Goal: Task Accomplishment & Management: Use online tool/utility

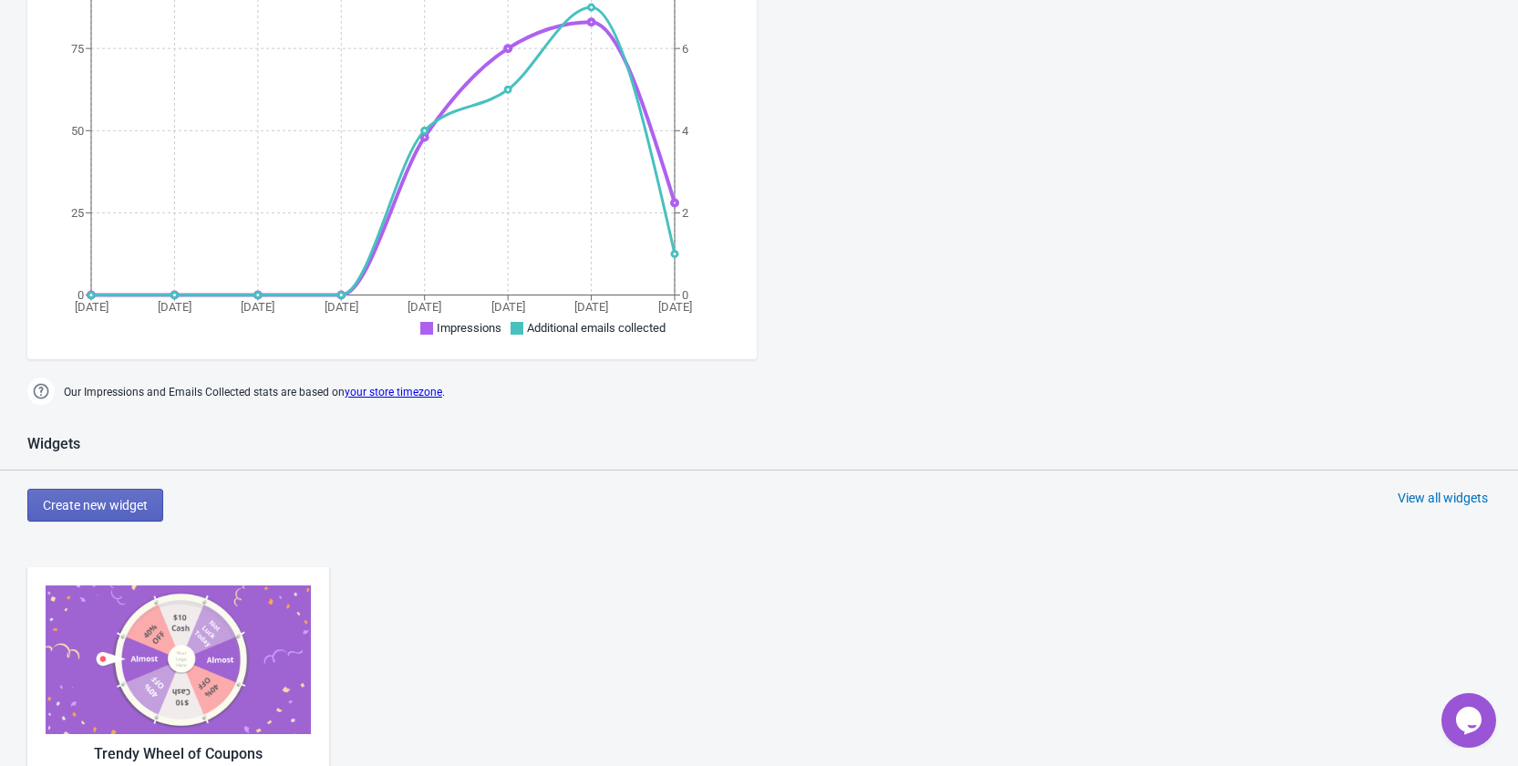
scroll to position [638, 0]
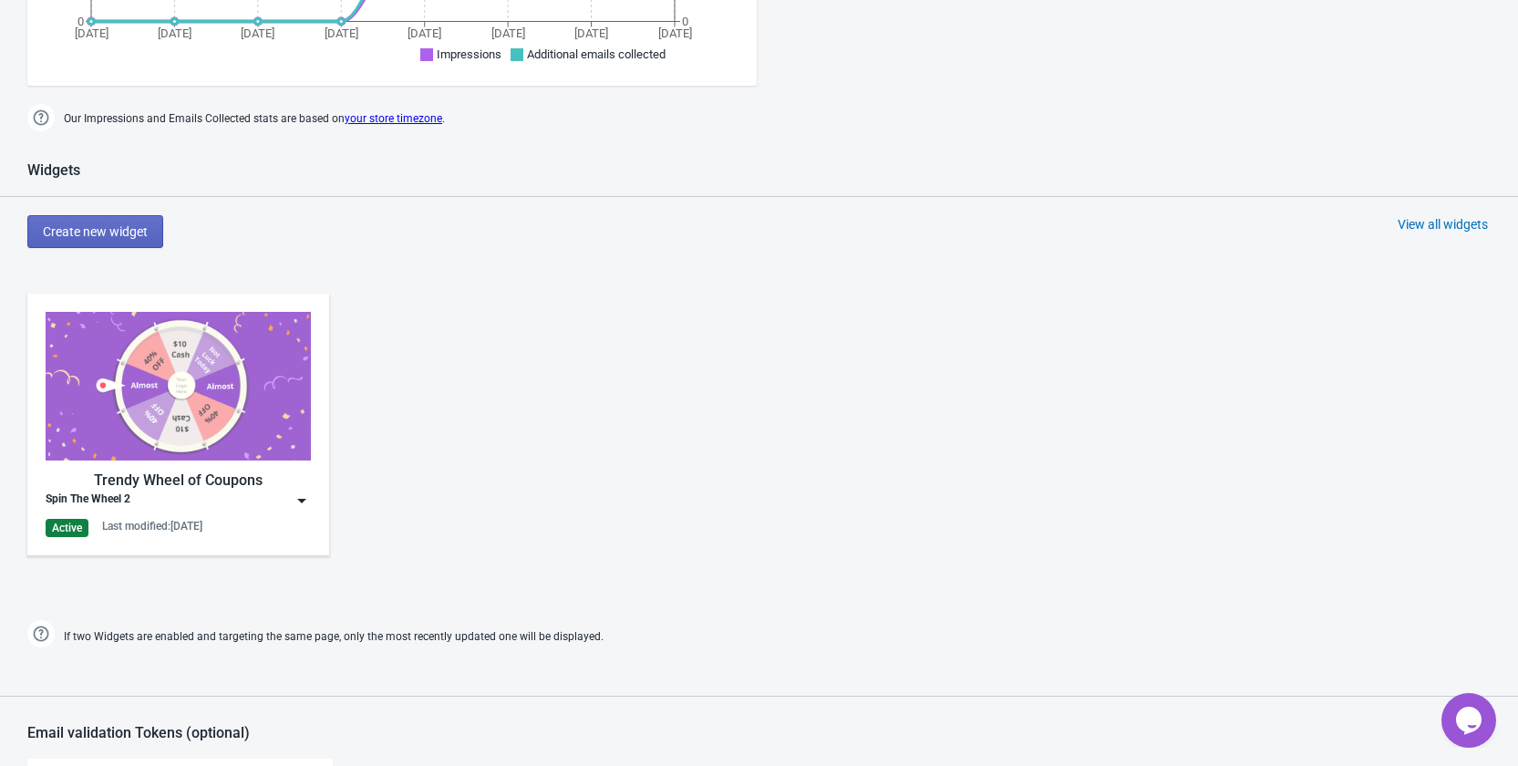
click at [304, 492] on img at bounding box center [302, 500] width 18 height 18
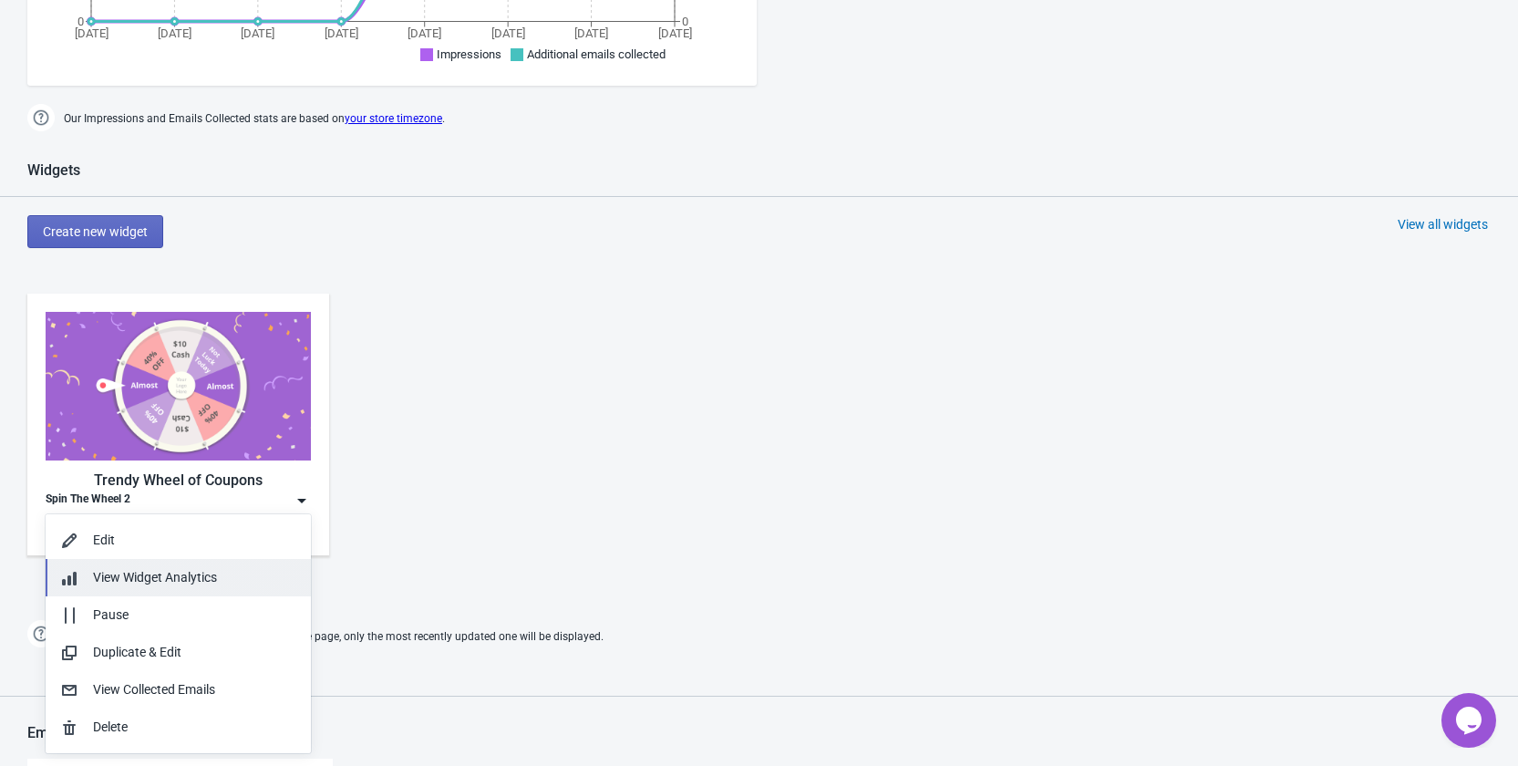
click at [202, 580] on span "View Widget Analytics" at bounding box center [155, 577] width 124 height 15
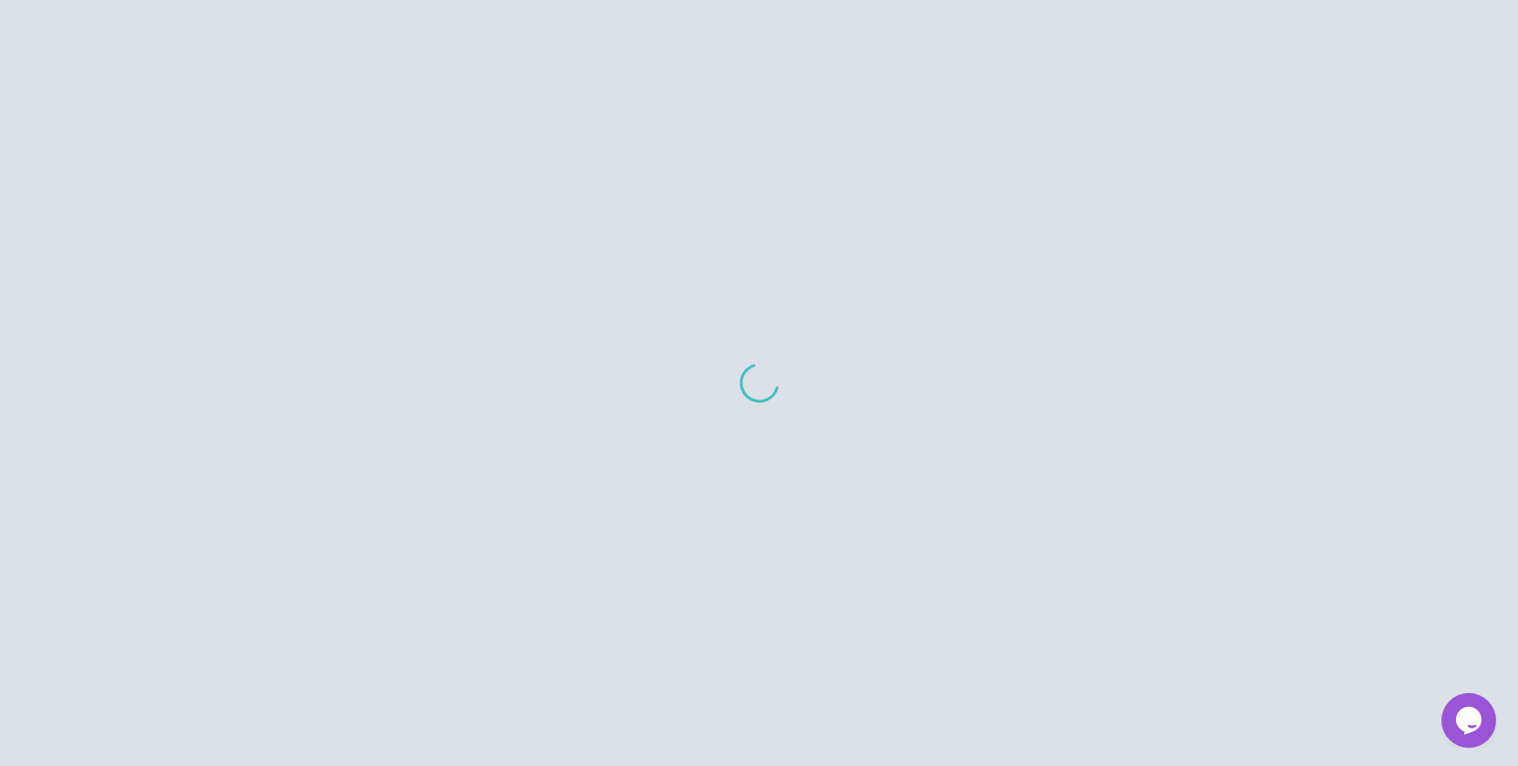
scroll to position [18, 0]
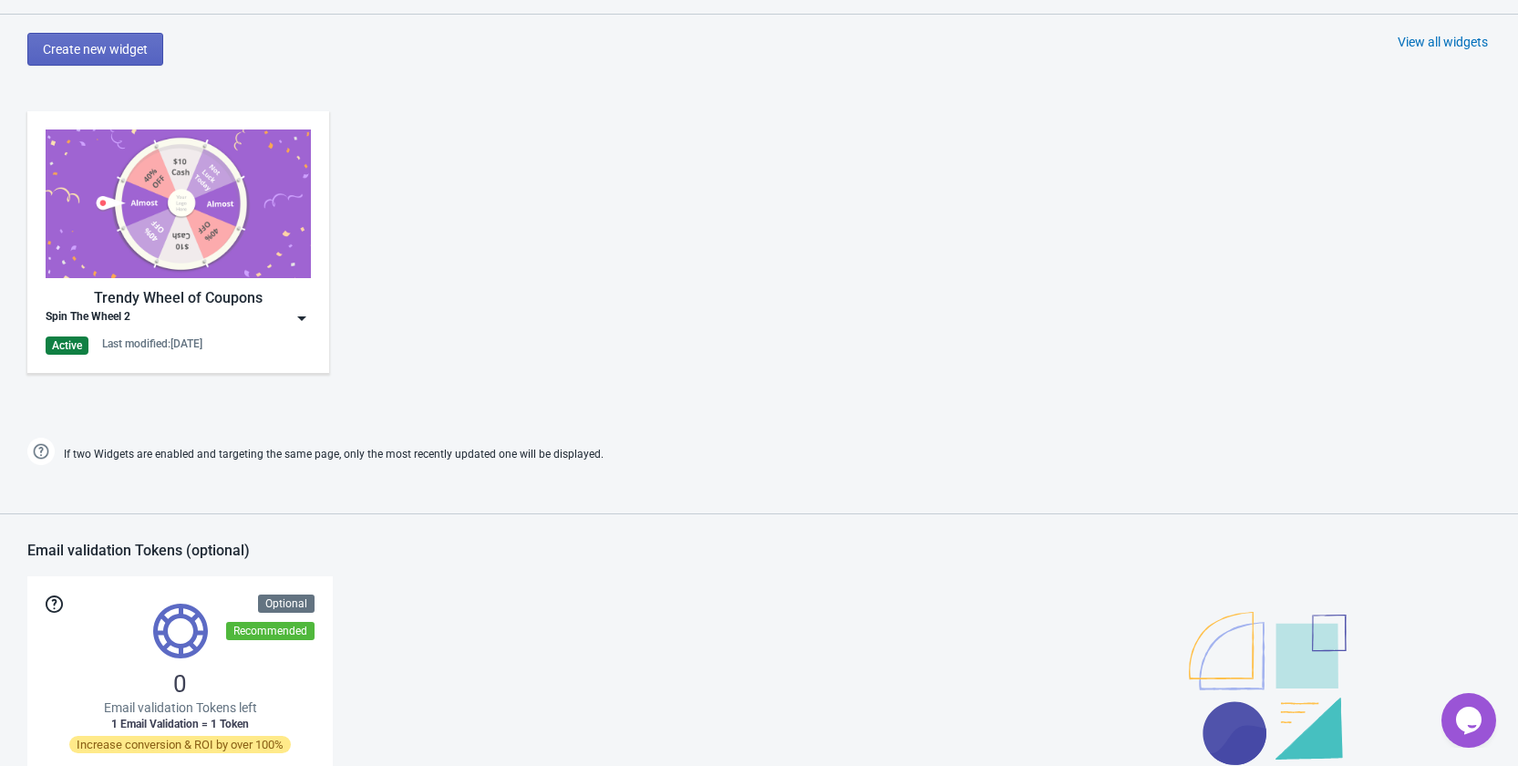
scroll to position [912, 0]
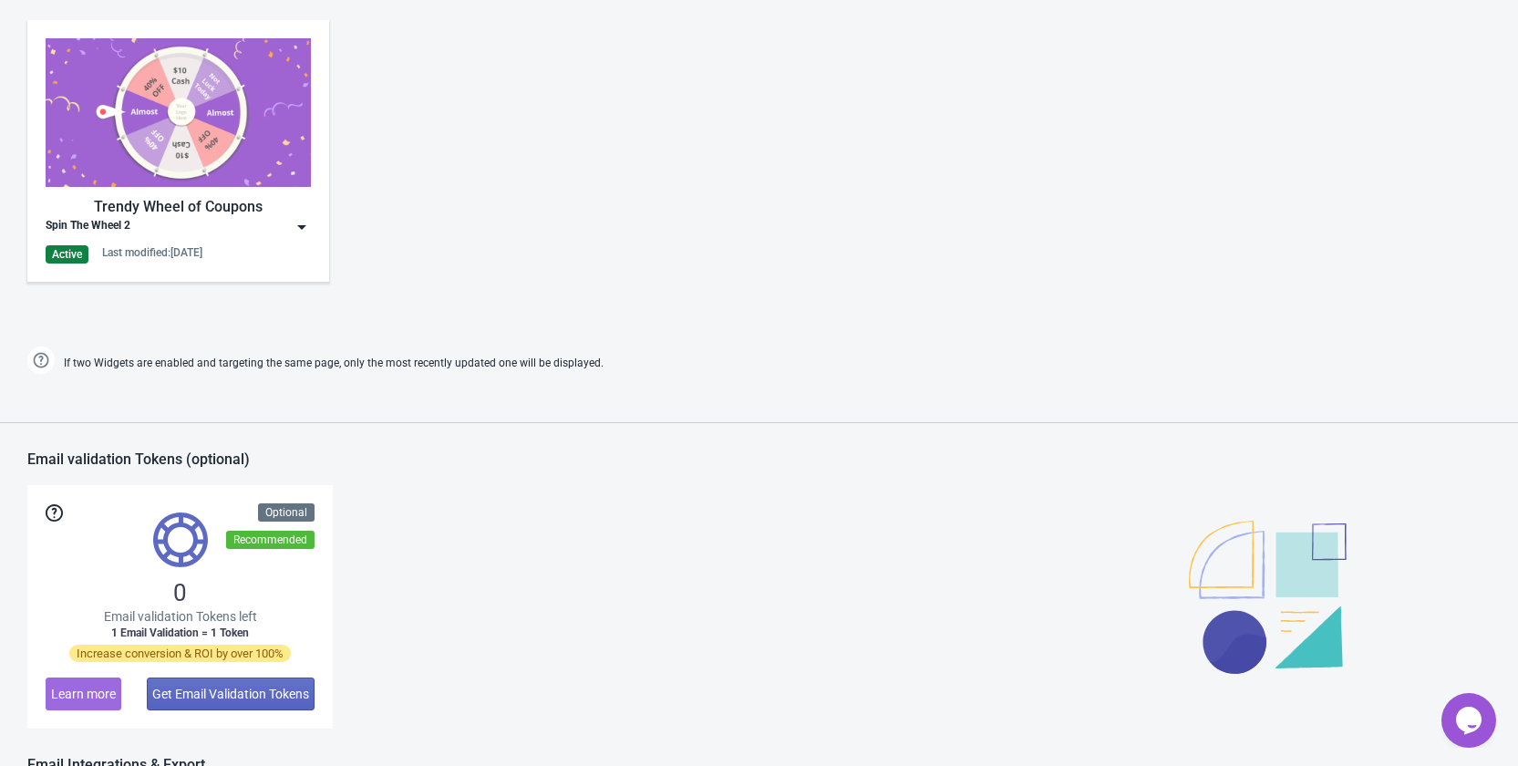
click at [298, 230] on img at bounding box center [302, 227] width 18 height 18
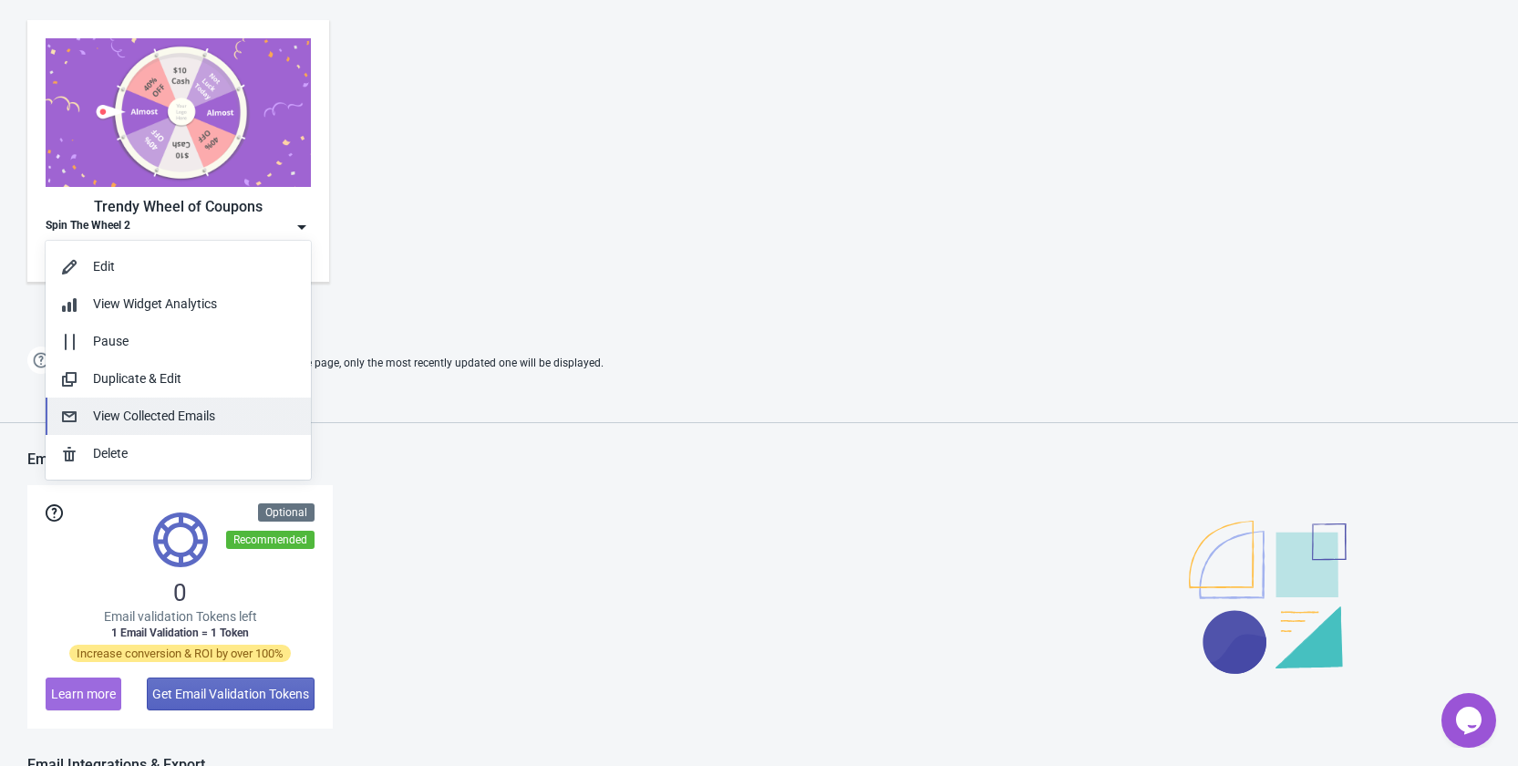
click at [201, 416] on div "View Collected Emails" at bounding box center [194, 416] width 203 height 19
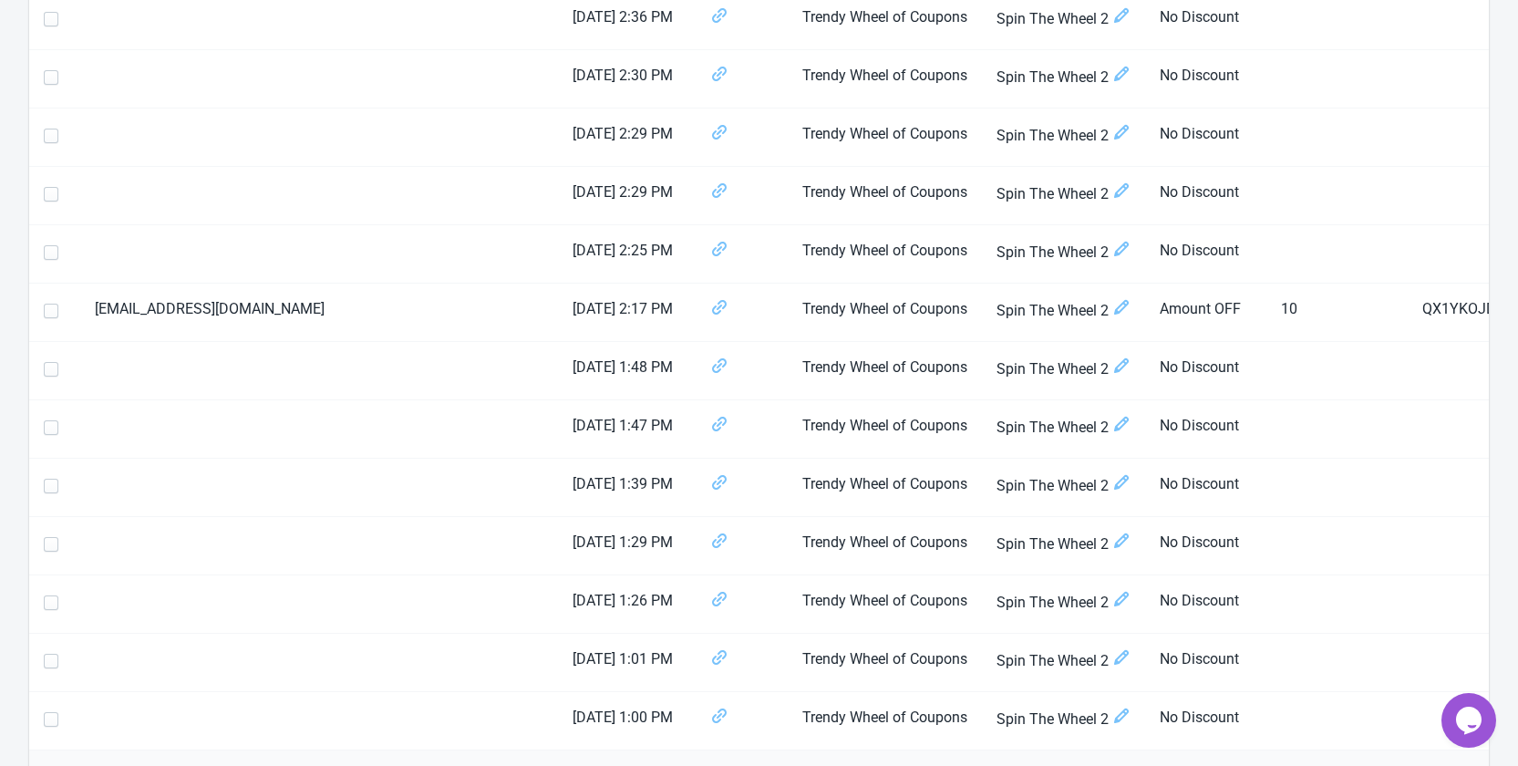
scroll to position [547, 0]
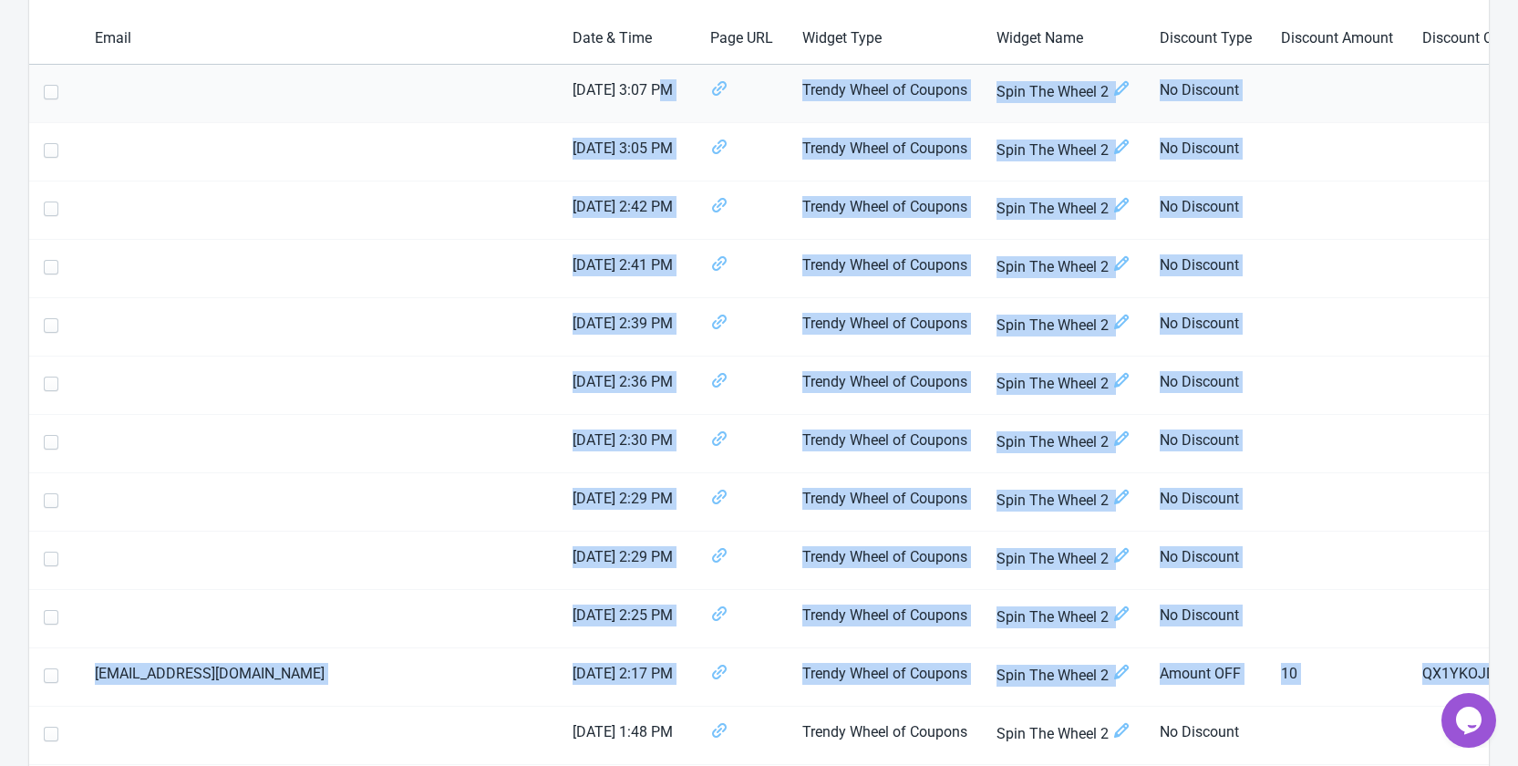
scroll to position [0, 0]
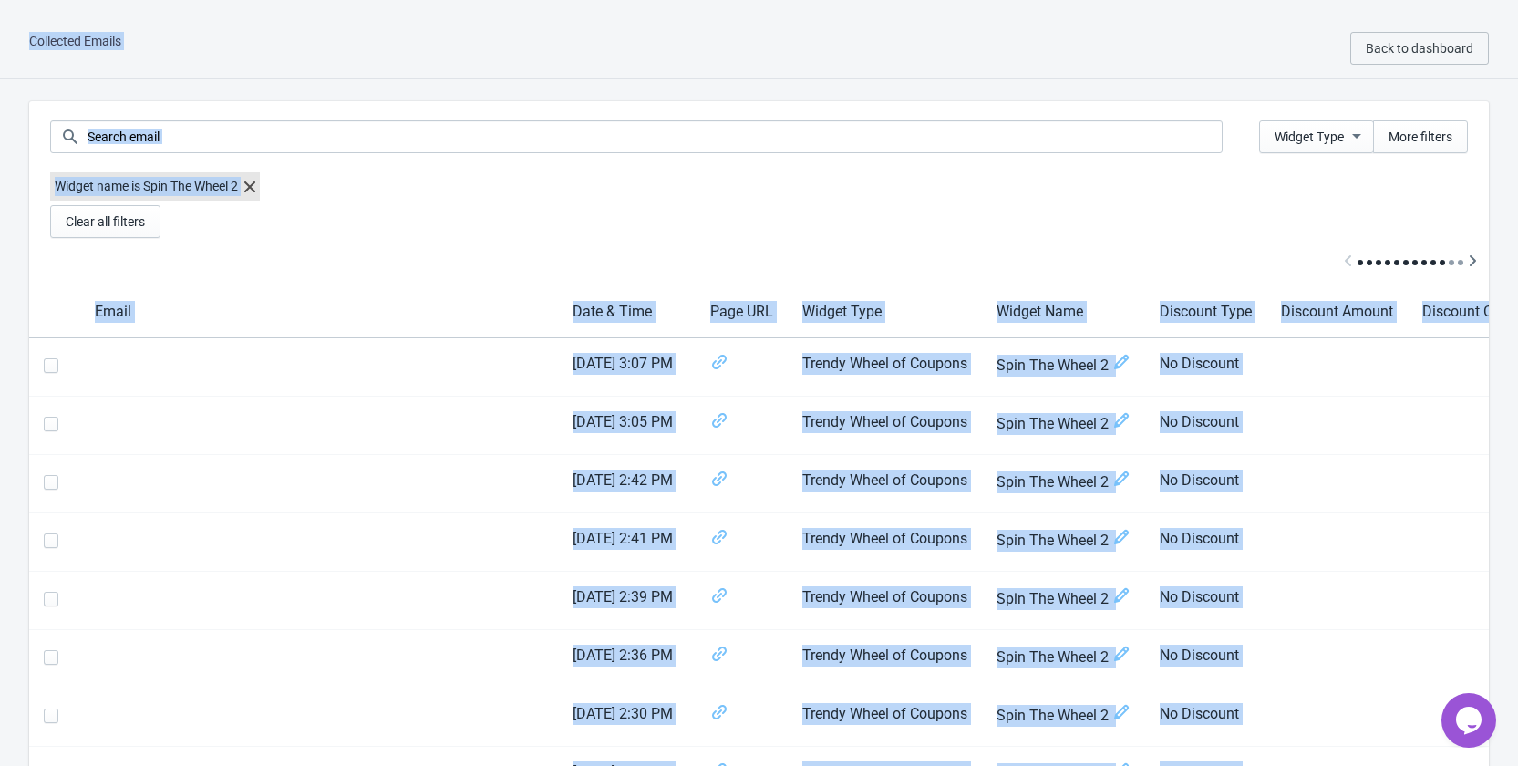
drag, startPoint x: 1453, startPoint y: 317, endPoint x: -13, endPoint y: -77, distance: 1517.9
click at [0, 0] on html "Collected Emails Back to dashboard Widget Type More filters Widget name is Spin…" at bounding box center [759, 383] width 1518 height 766
click at [862, 57] on div "Collected Emails Back to dashboard" at bounding box center [759, 48] width 1518 height 61
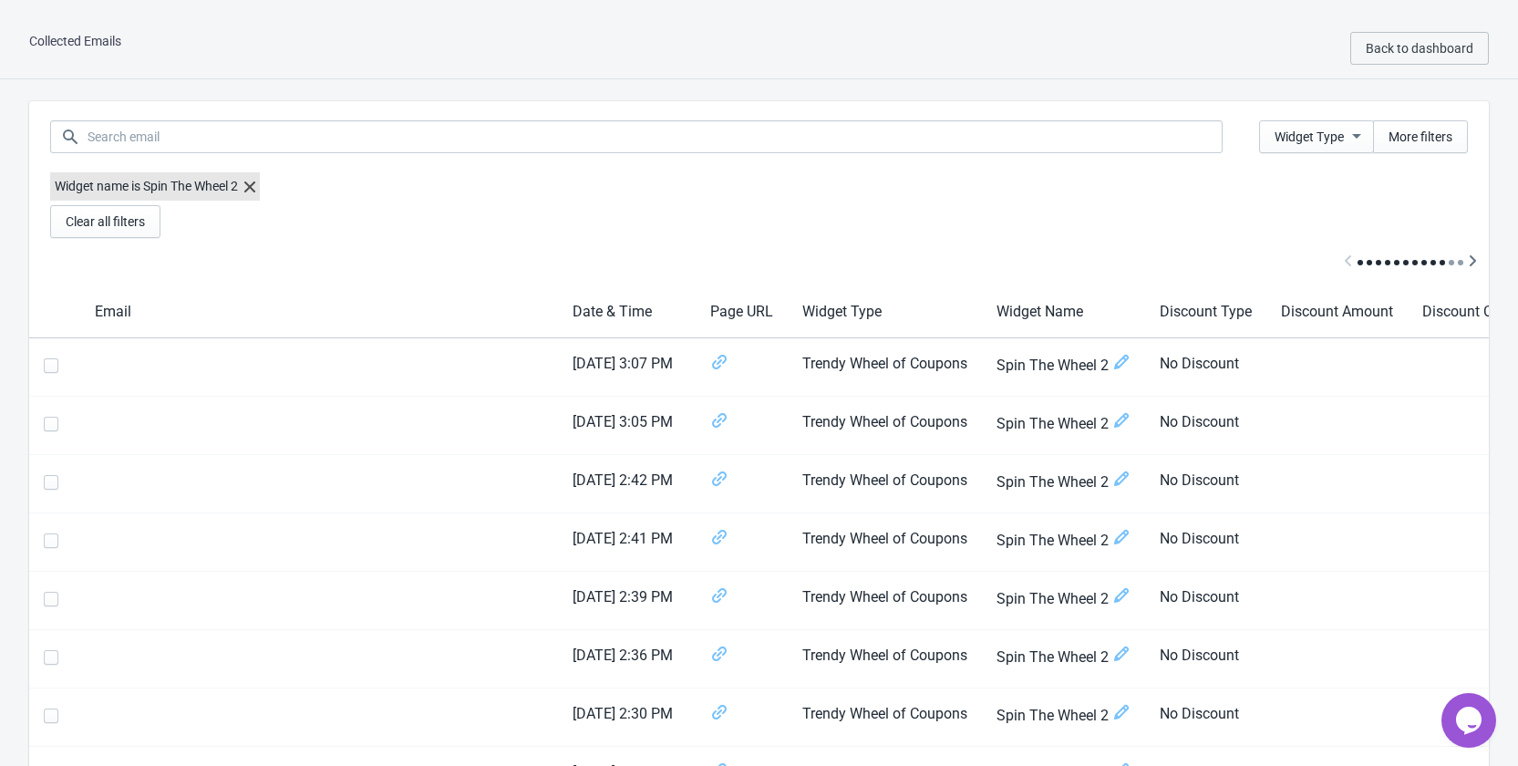
click at [255, 190] on icon at bounding box center [249, 186] width 11 height 11
